Goal: Task Accomplishment & Management: Complete application form

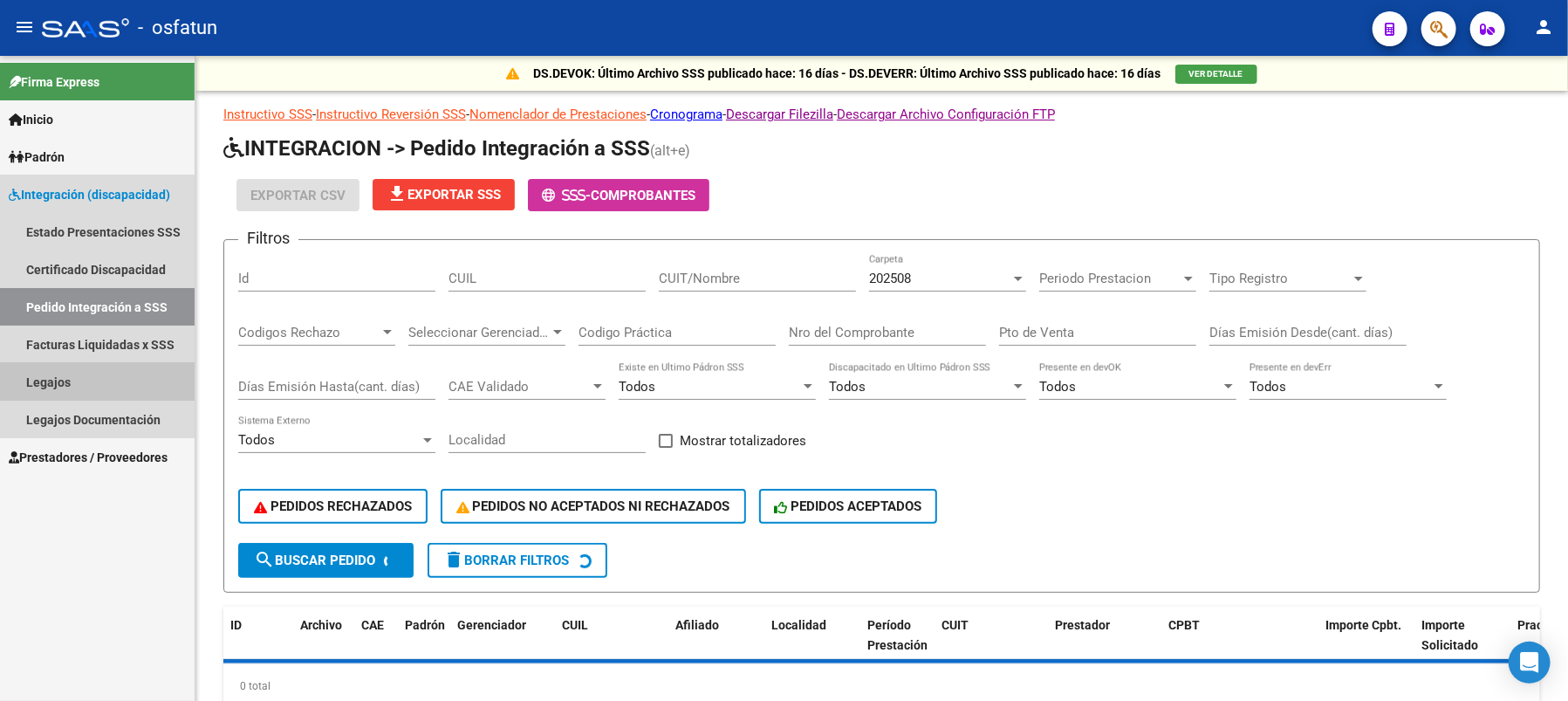
click at [63, 379] on link "Legajos" at bounding box center [98, 381] width 195 height 38
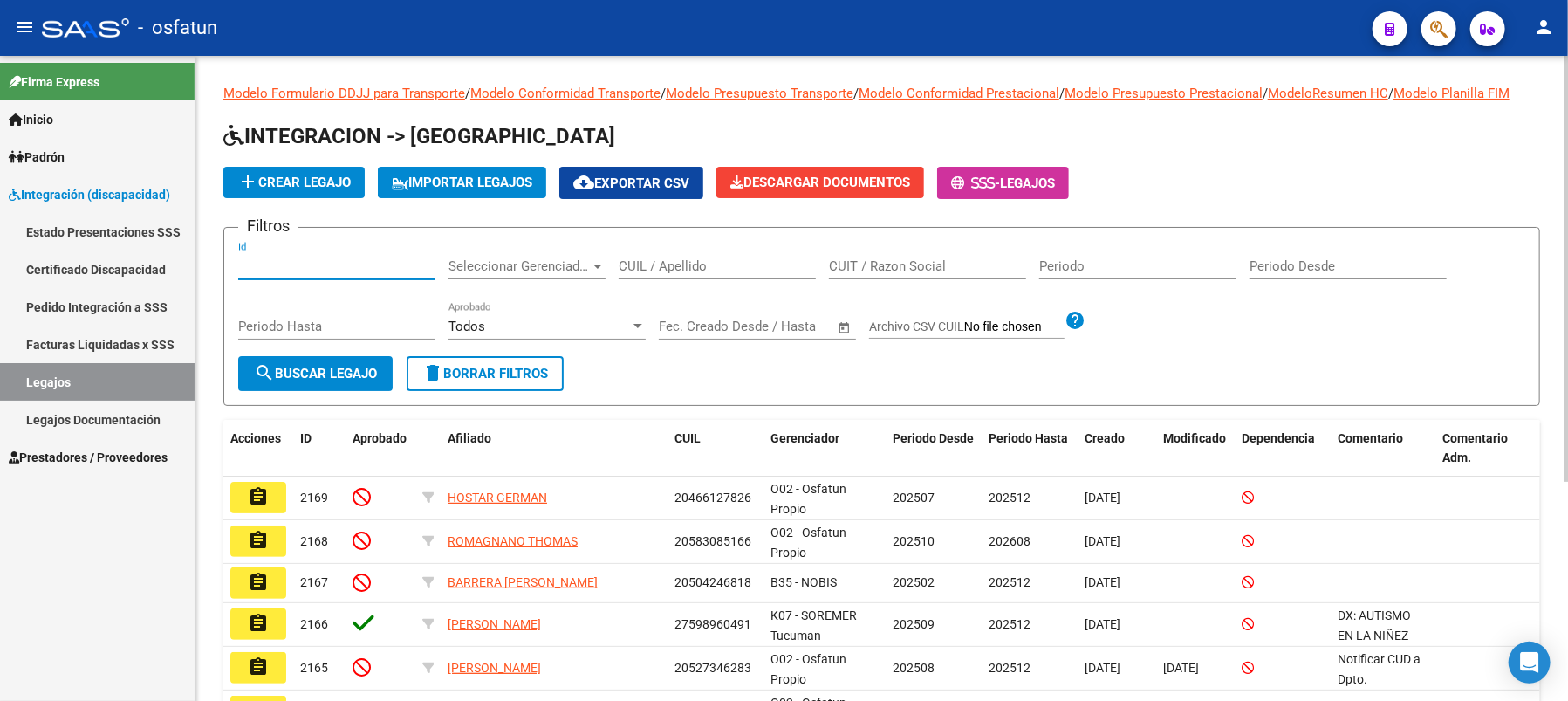
click at [263, 274] on input "Id" at bounding box center [336, 266] width 198 height 16
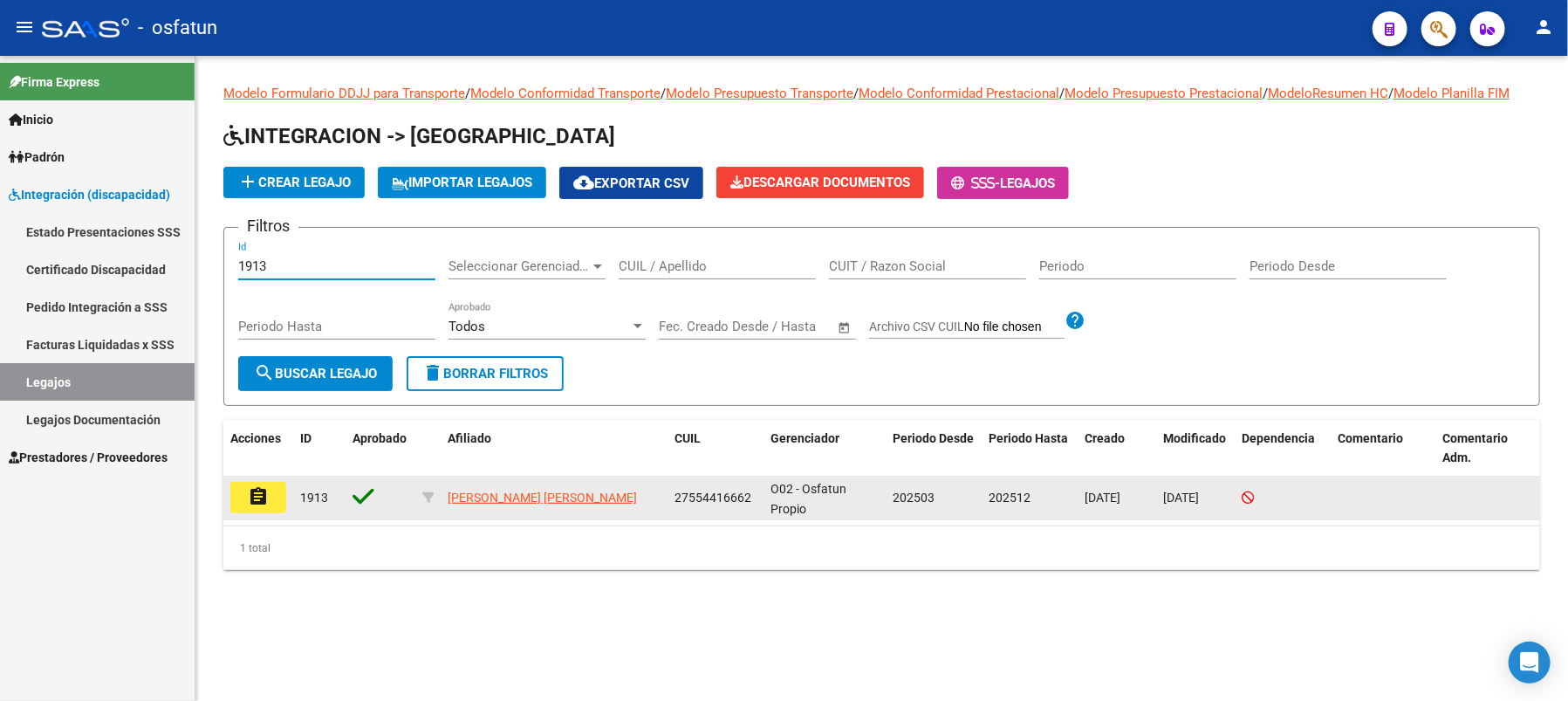
type input "1913"
click at [268, 513] on button "assignment" at bounding box center [258, 497] width 56 height 32
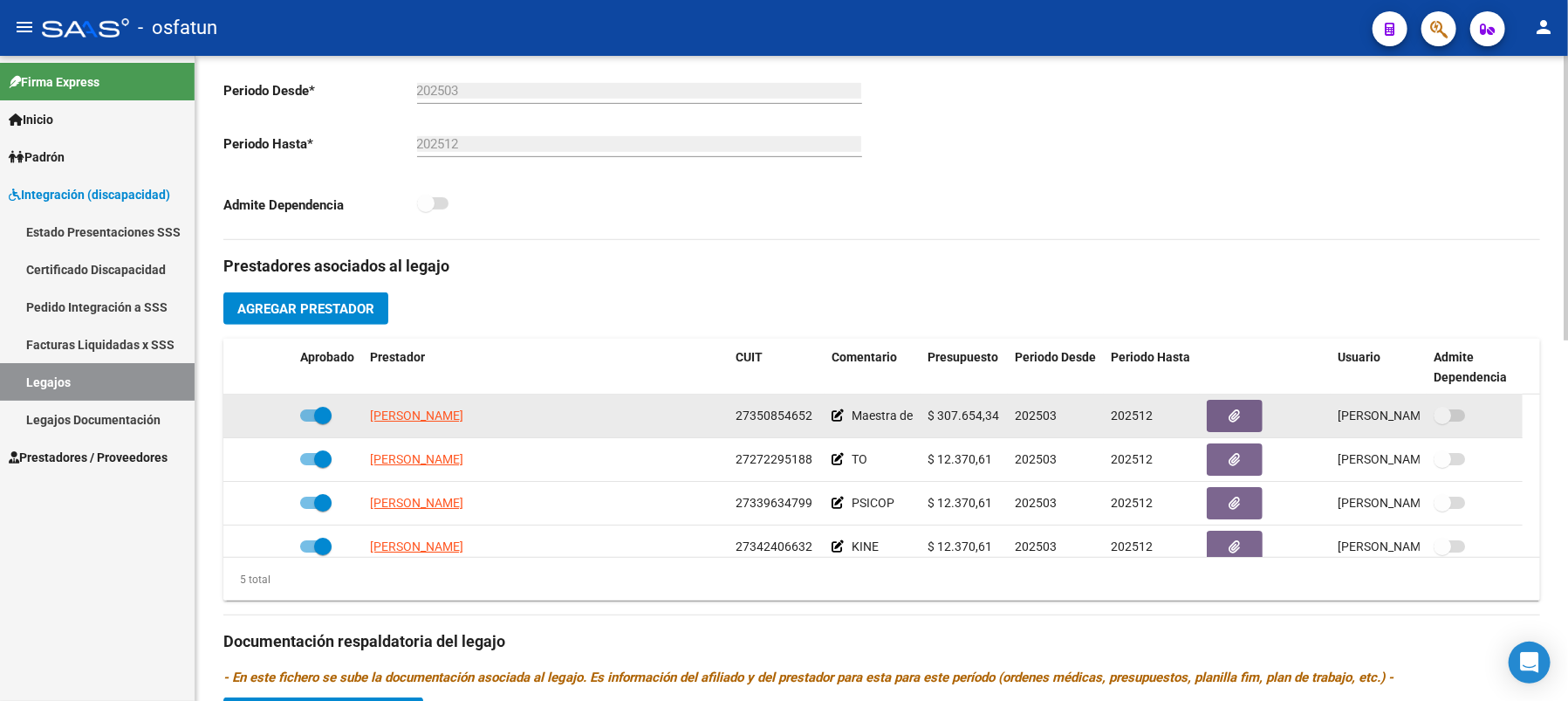
scroll to position [466, 0]
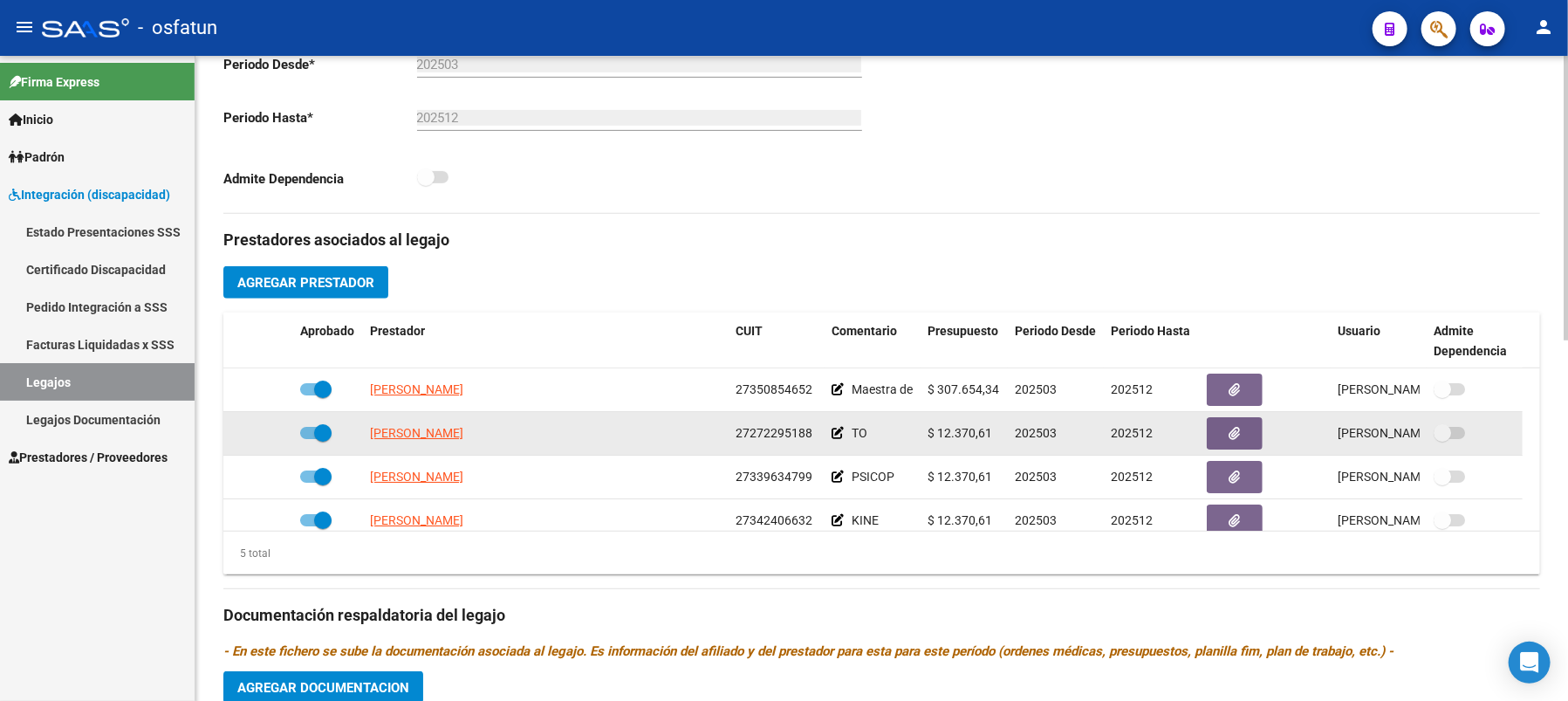
click at [407, 441] on app-link-go-to "[PERSON_NAME]" at bounding box center [416, 433] width 93 height 20
click at [406, 440] on span "[PERSON_NAME]" at bounding box center [416, 433] width 93 height 14
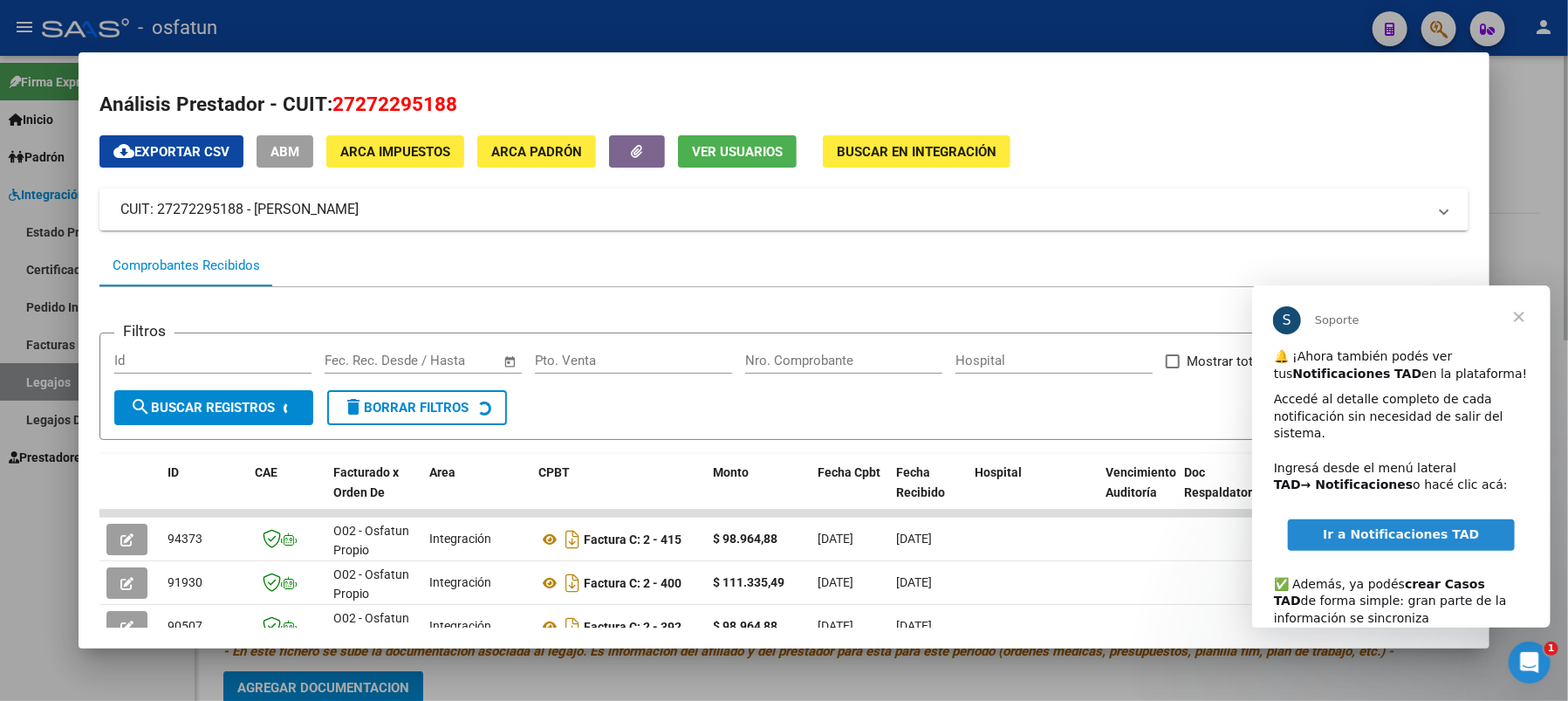
scroll to position [0, 0]
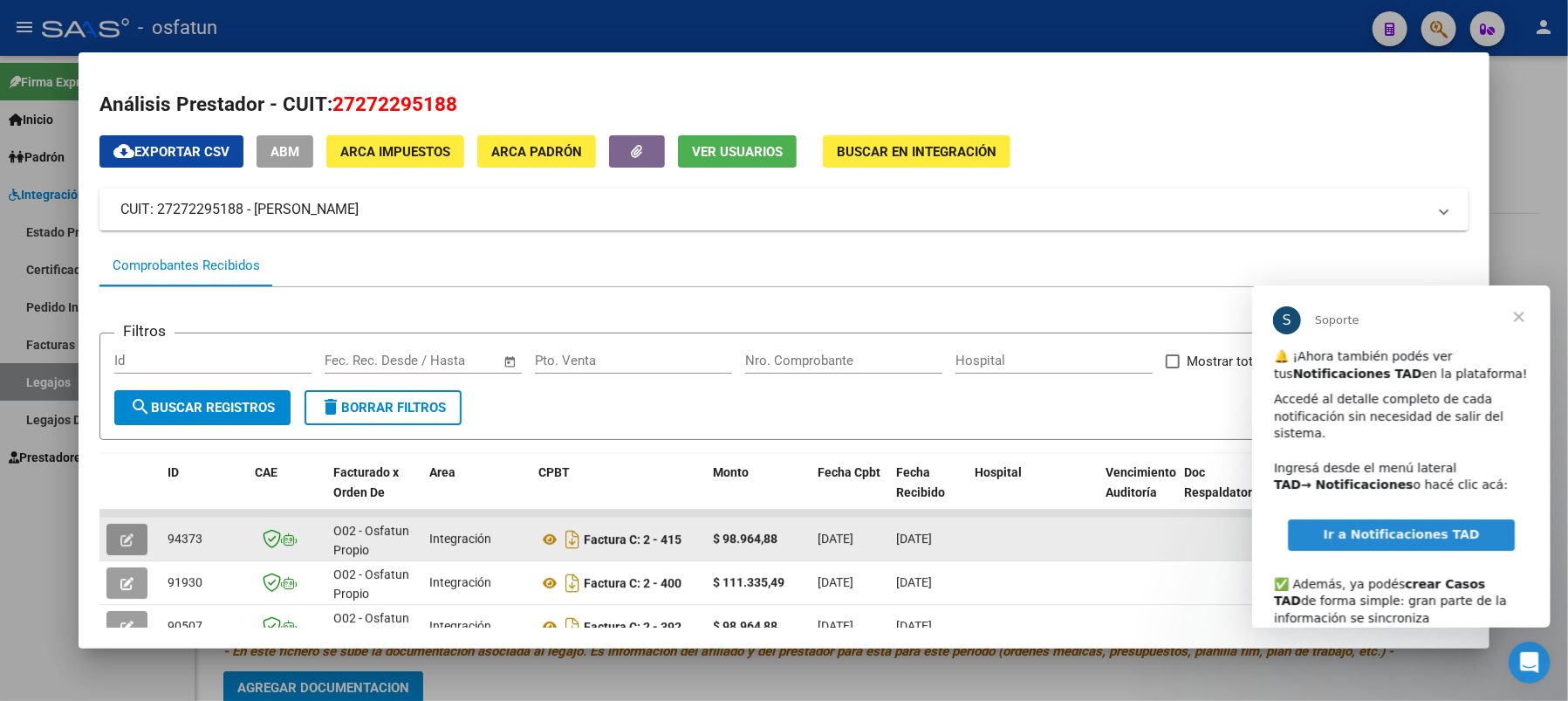
click at [120, 538] on icon "button" at bounding box center [126, 539] width 13 height 13
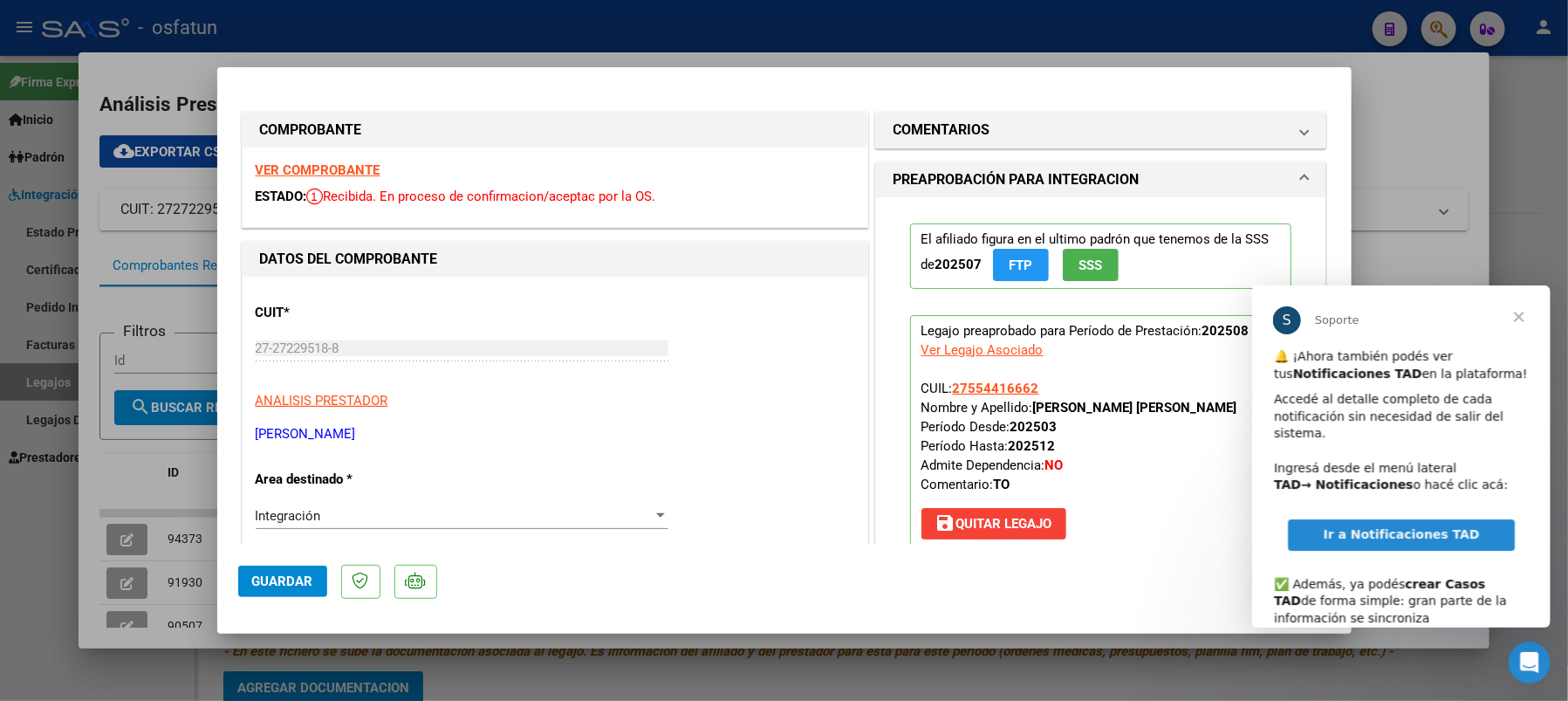
click at [1514, 315] on span "Cerrar" at bounding box center [1519, 316] width 63 height 63
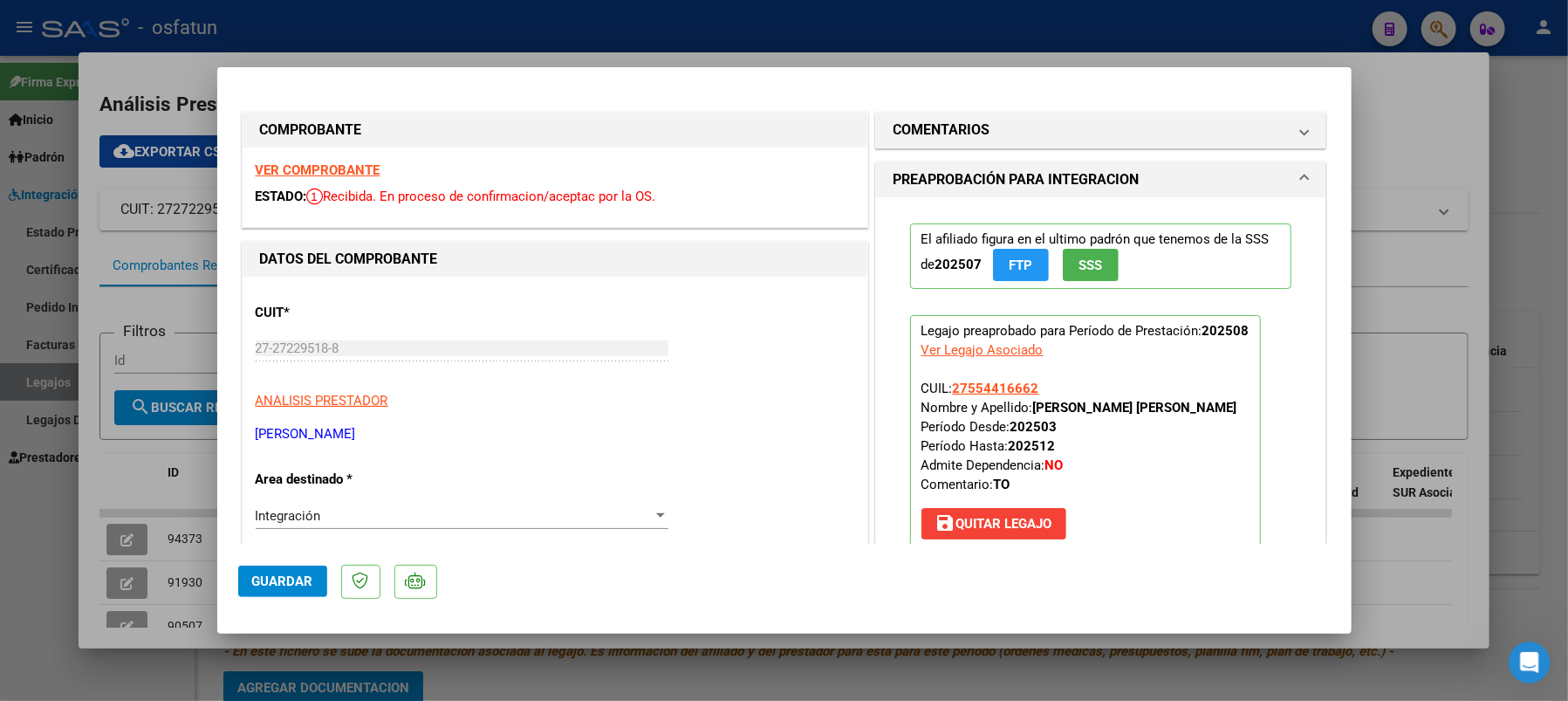
type input "$ 0,00"
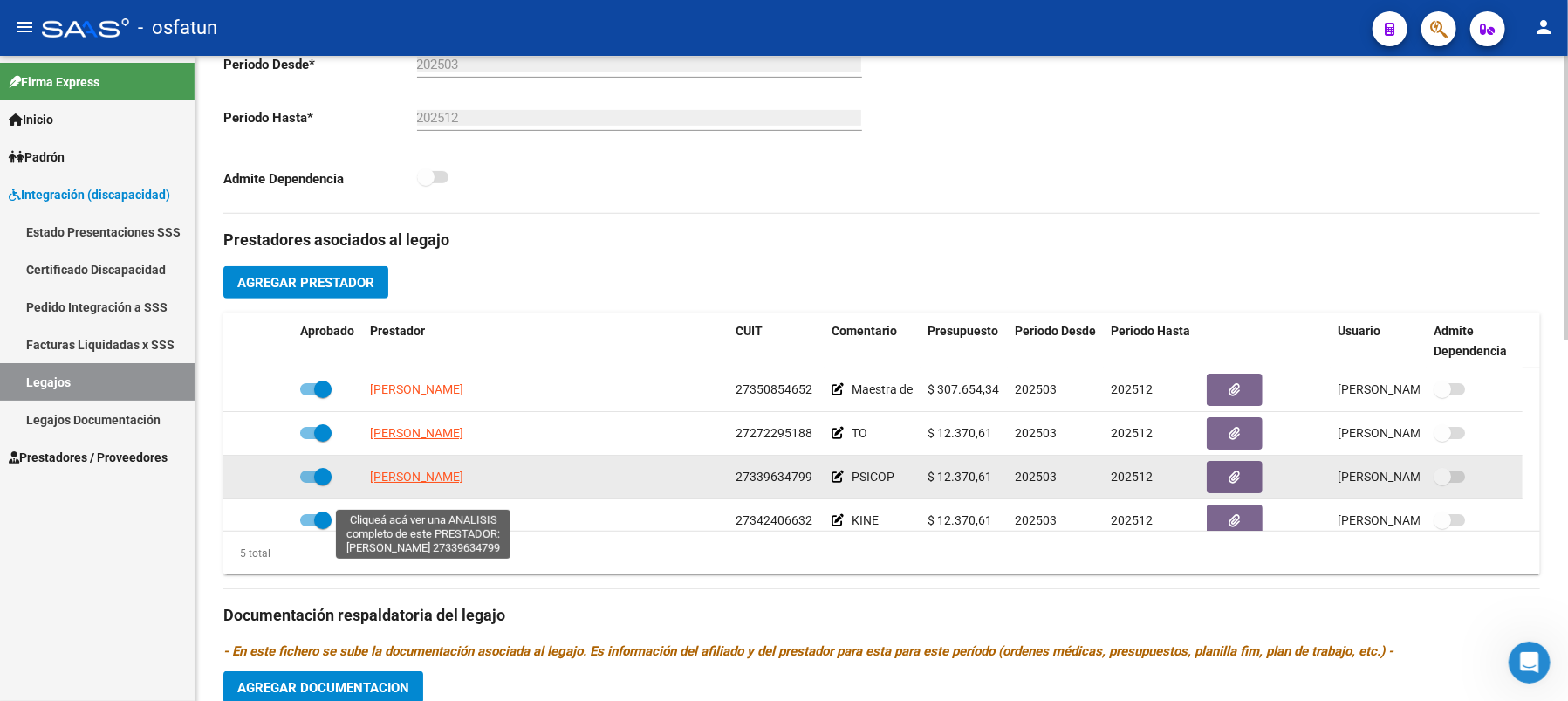
click at [394, 483] on span "[PERSON_NAME]" at bounding box center [416, 476] width 93 height 14
type textarea "27339634799"
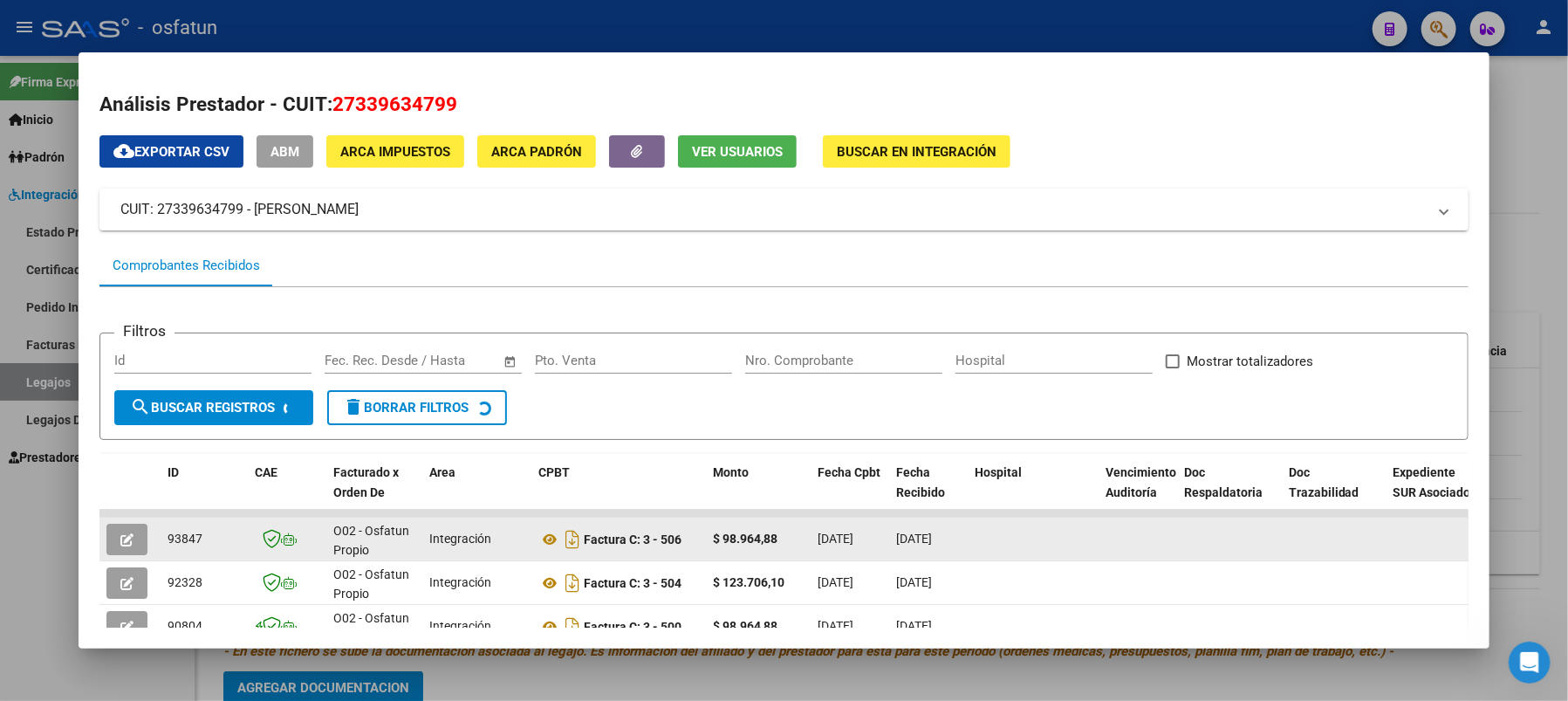
click at [133, 539] on icon "button" at bounding box center [126, 539] width 13 height 13
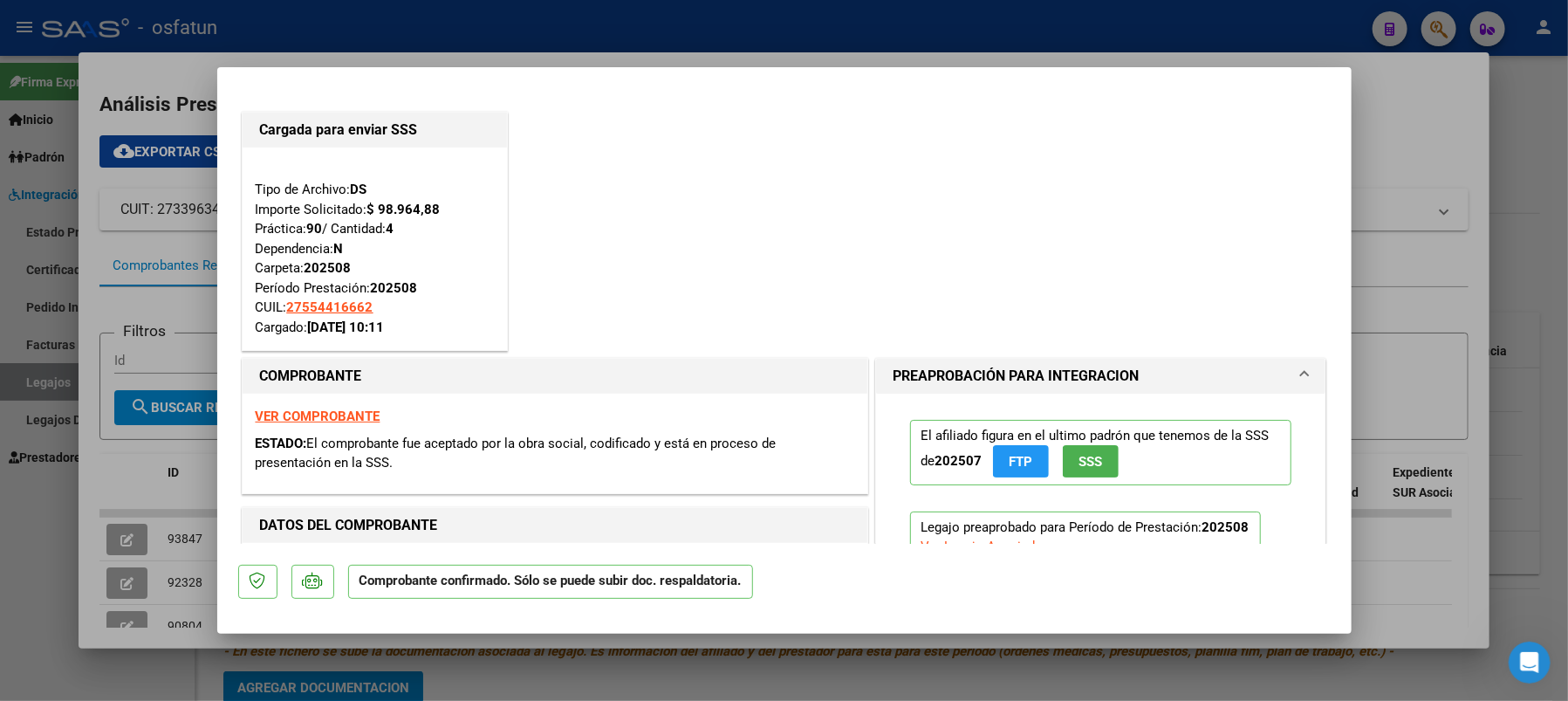
type input "$ 0,00"
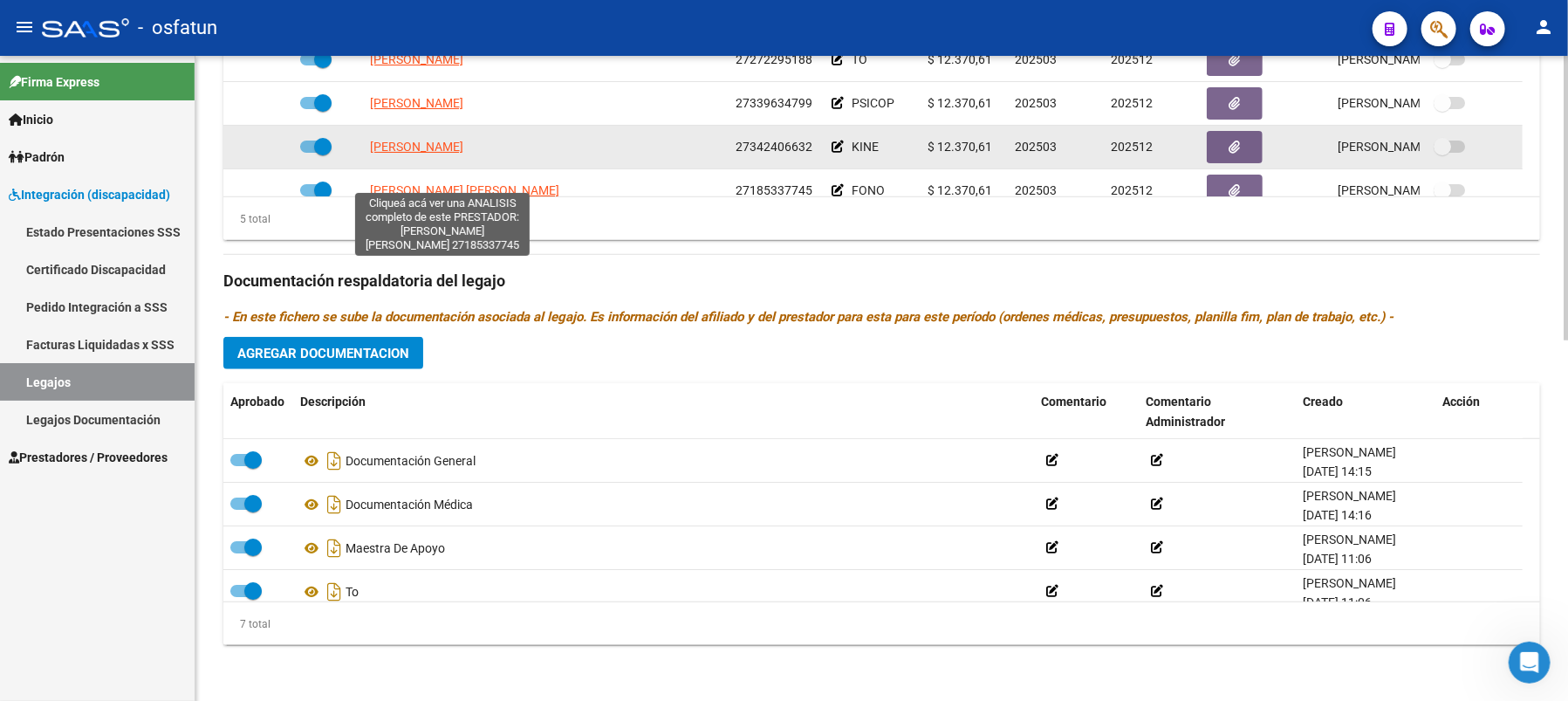
scroll to position [61, 0]
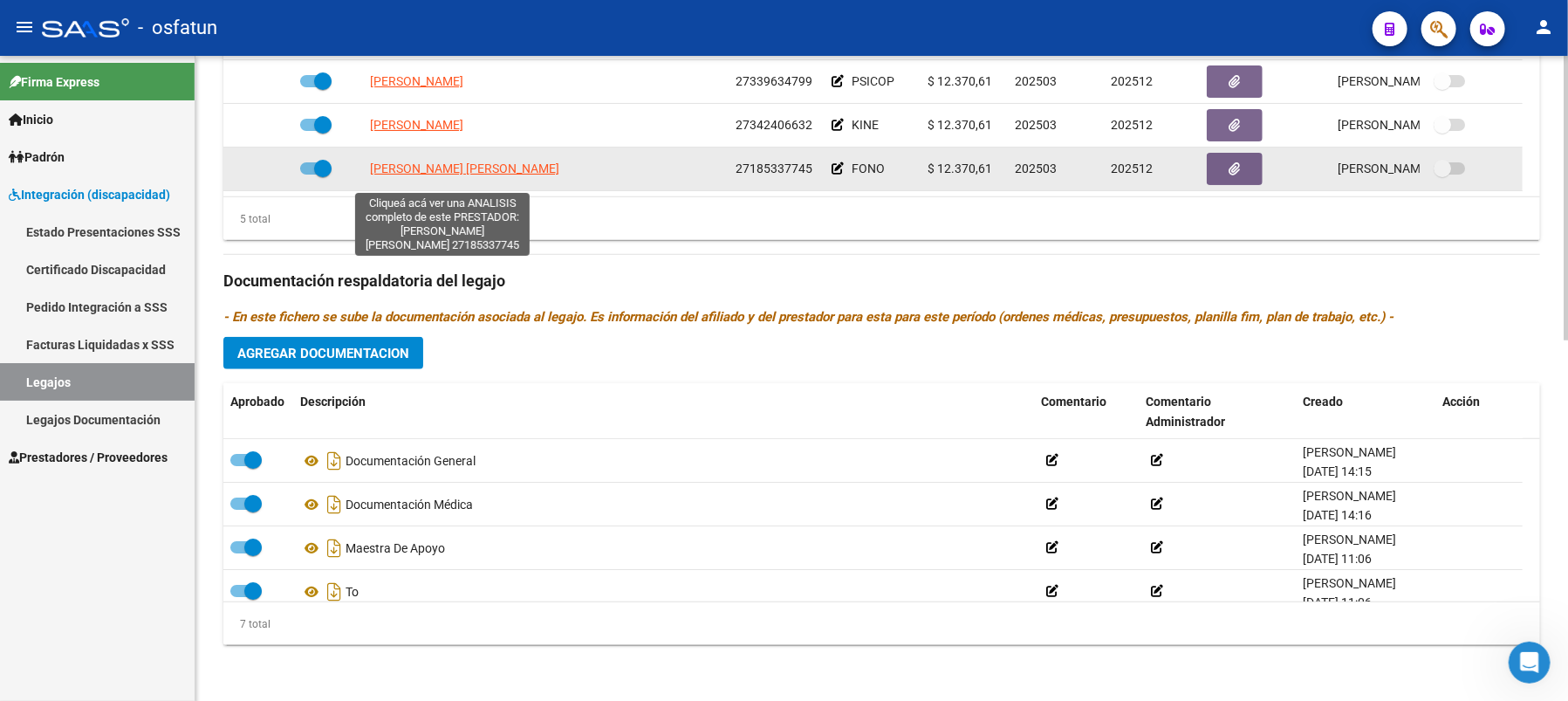
click at [382, 170] on span "[PERSON_NAME] [PERSON_NAME]" at bounding box center [465, 169] width 190 height 14
type textarea "27185337745"
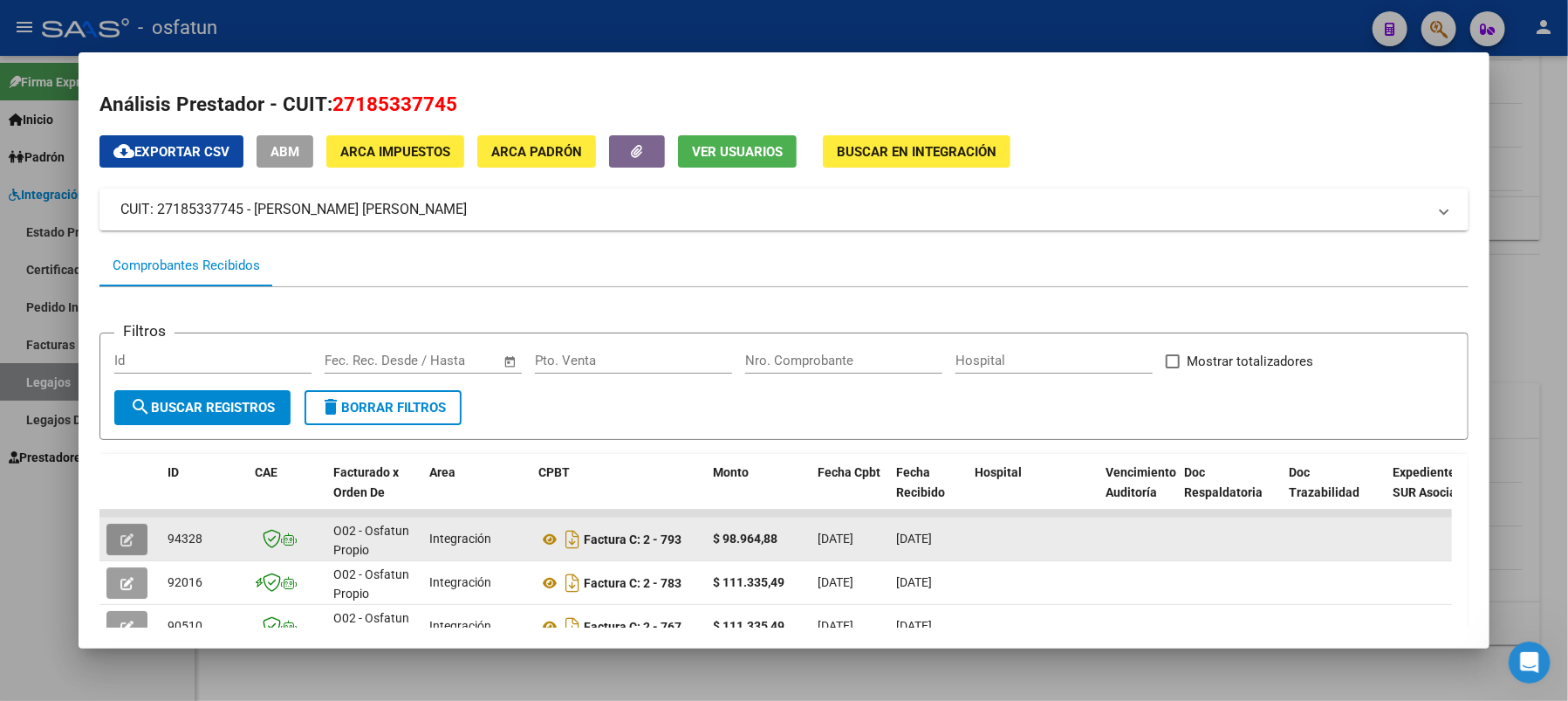
click at [140, 538] on button "button" at bounding box center [126, 539] width 41 height 32
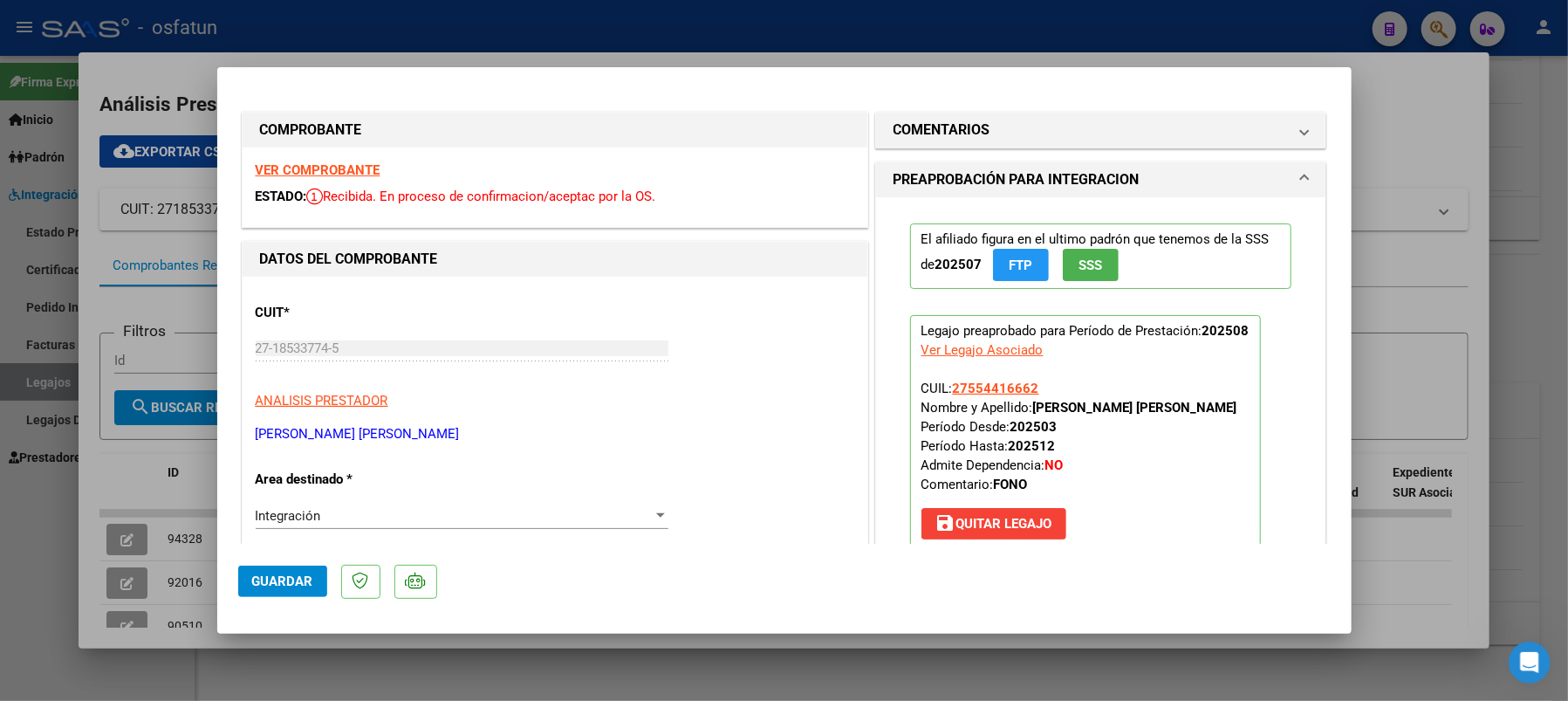
type input "$ 0,00"
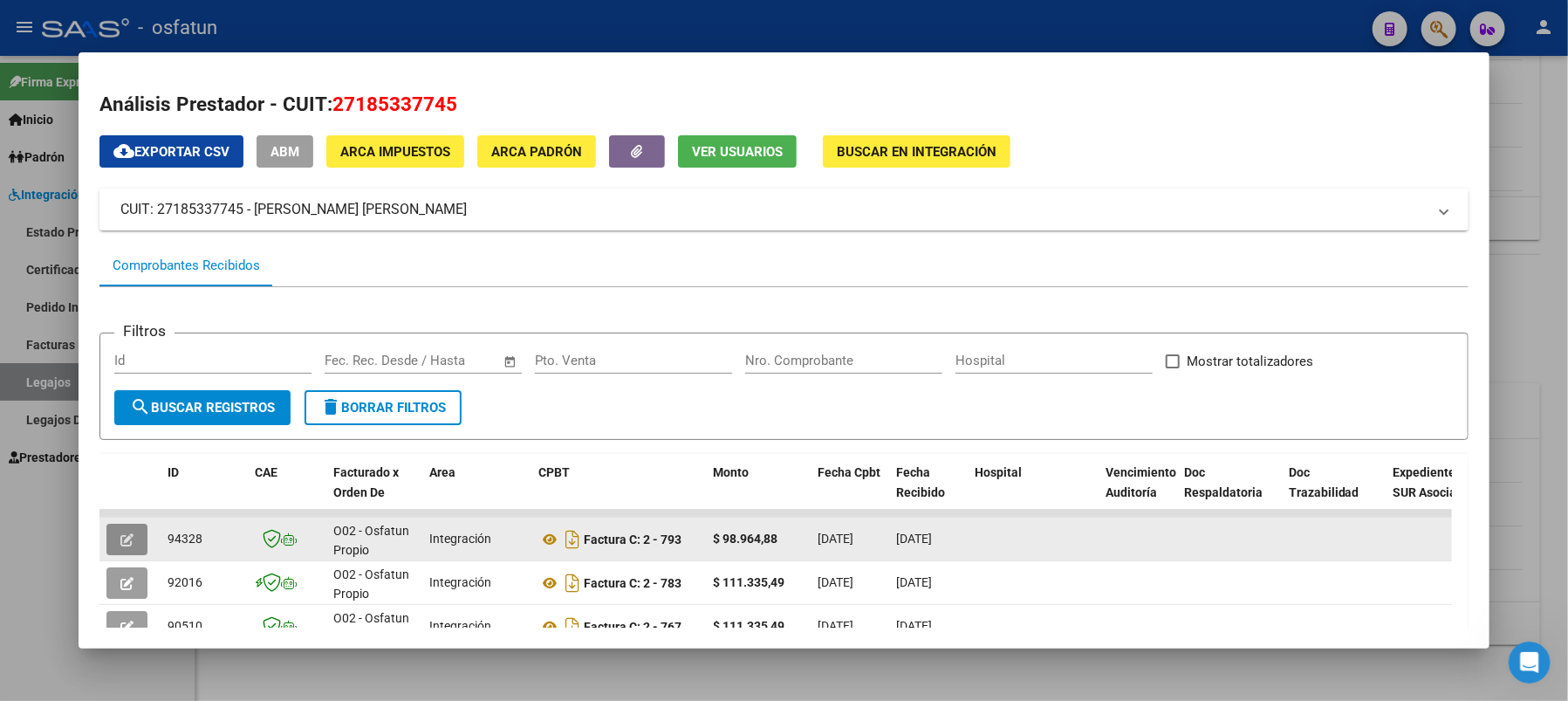
click at [128, 533] on icon "button" at bounding box center [126, 539] width 13 height 13
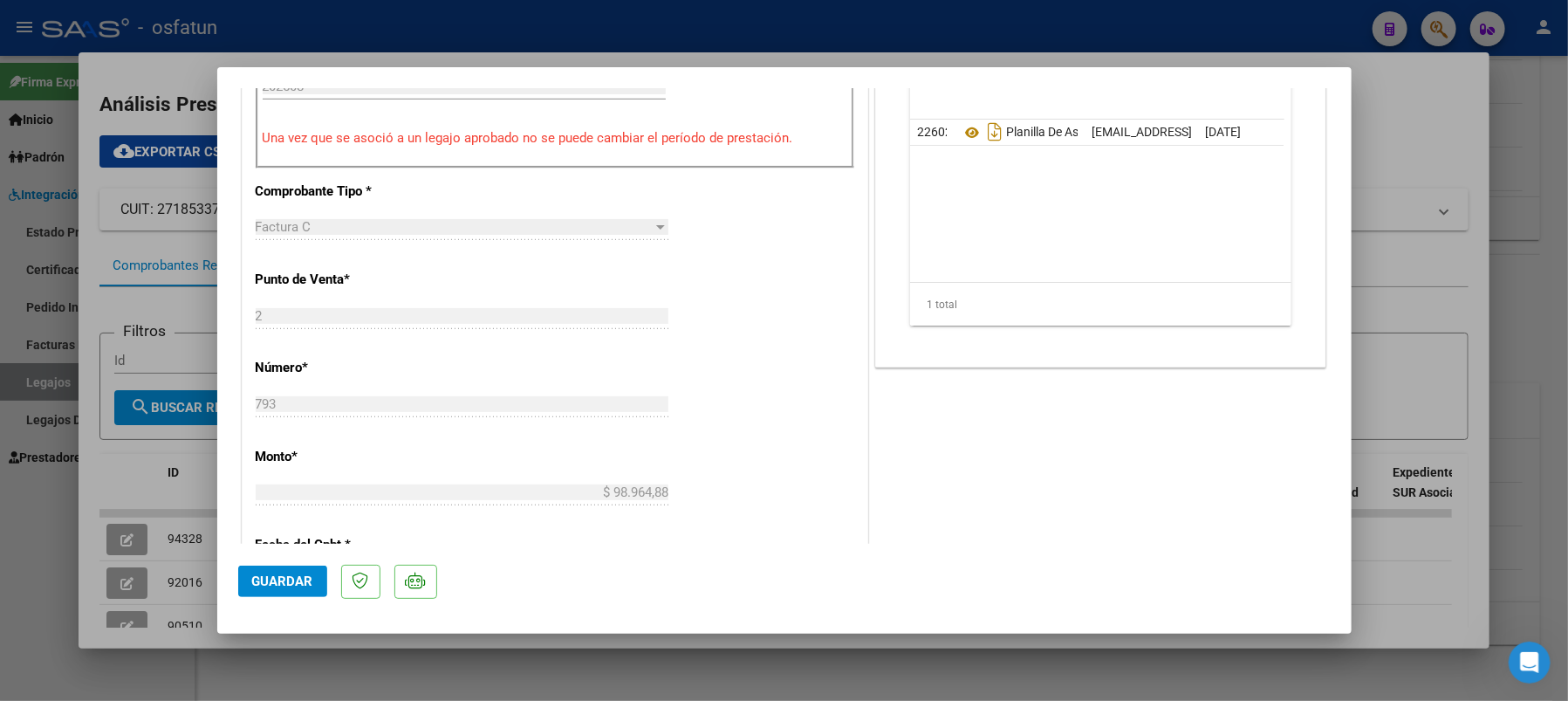
scroll to position [814, 0]
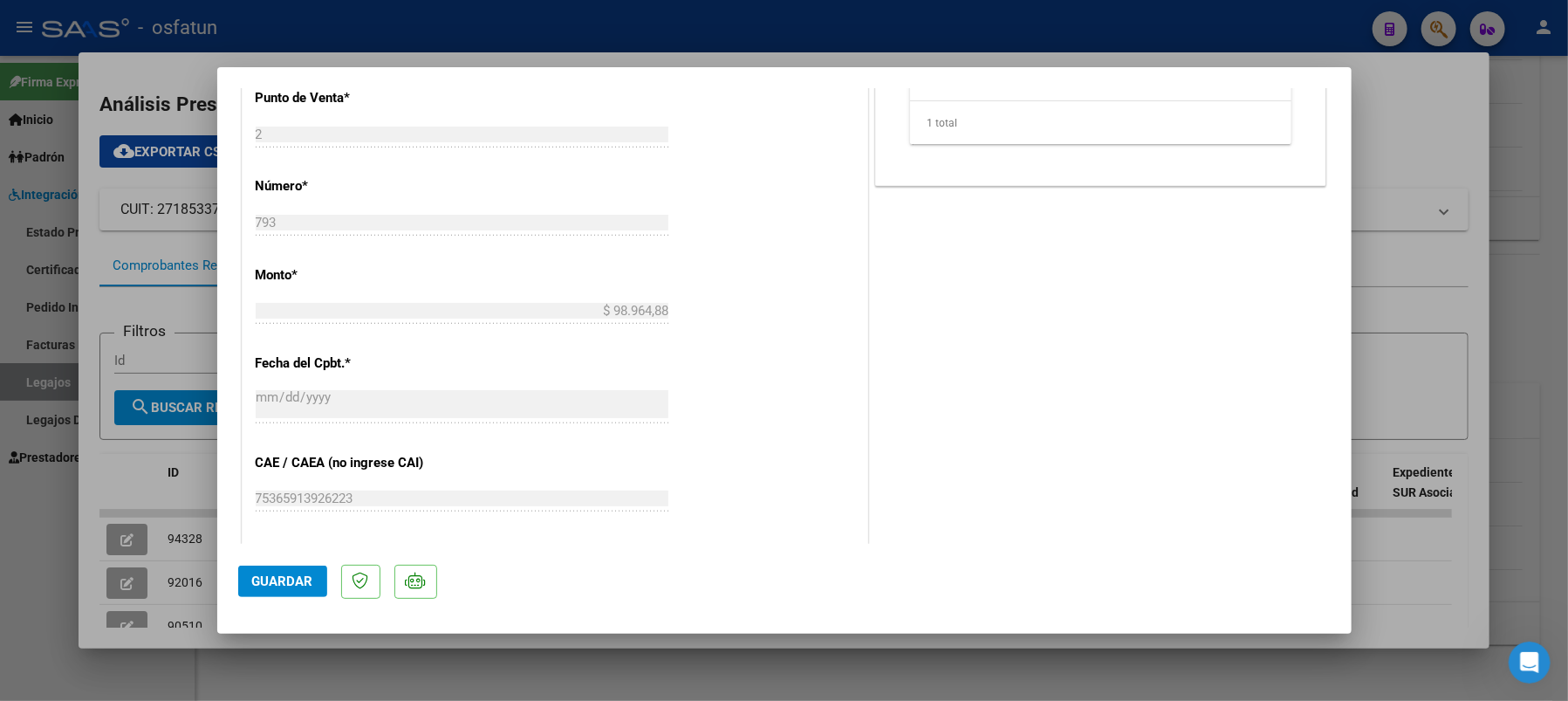
type input "$ 0,00"
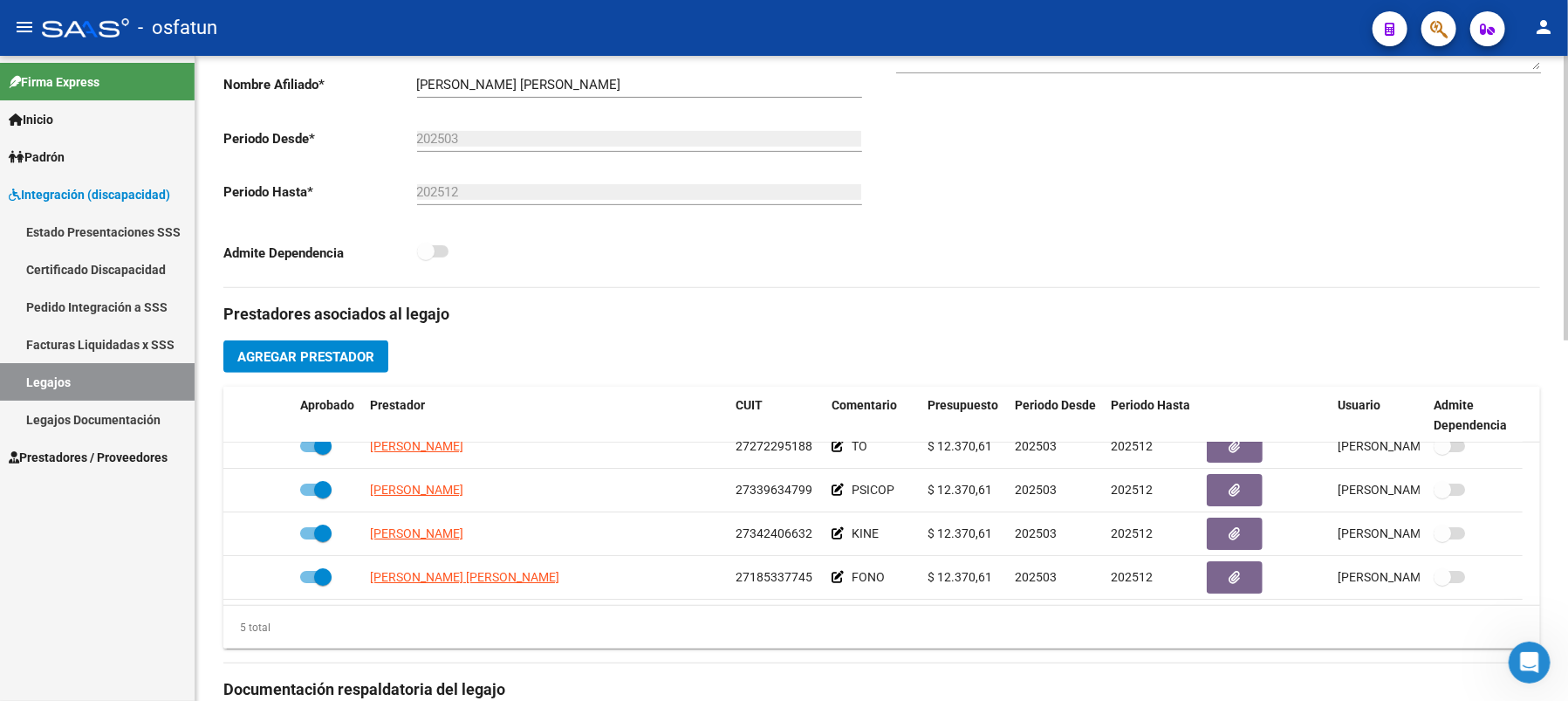
scroll to position [116, 0]
